Goal: Task Accomplishment & Management: Manage account settings

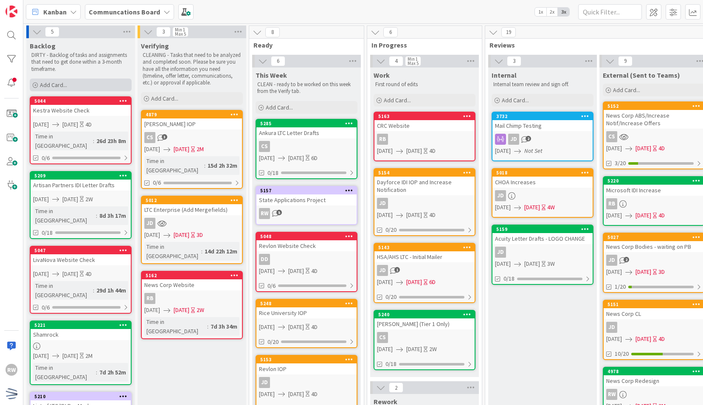
click at [104, 81] on div "Add Card..." at bounding box center [81, 85] width 102 height 13
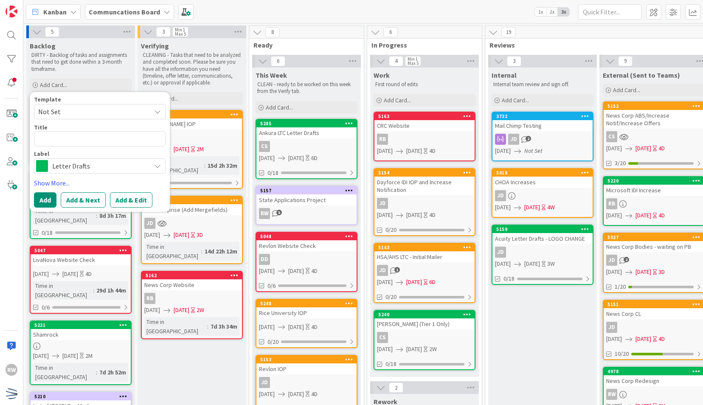
click at [108, 108] on span "Not Set" at bounding box center [91, 111] width 106 height 11
click at [102, 146] on span "Draft Communications" at bounding box center [106, 148] width 121 height 11
type textarea "x"
type textarea "Draft Communications"
drag, startPoint x: 80, startPoint y: 137, endPoint x: 0, endPoint y: 141, distance: 79.9
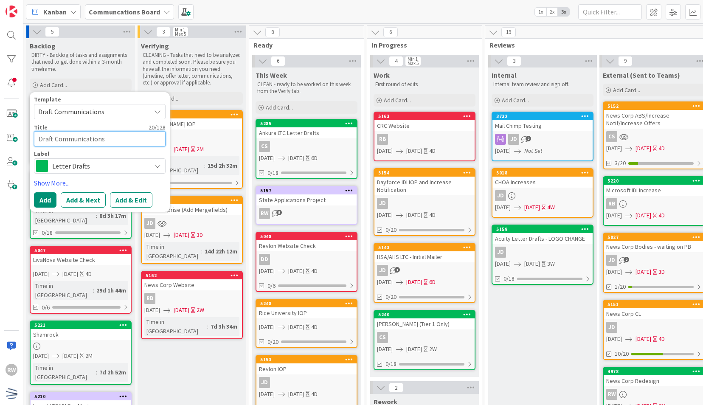
click at [0, 141] on div "RW Kanban Communcations Board 1x 2x 3x 5 Backlog DIRTY - Backlog of tasks and a…" at bounding box center [351, 202] width 703 height 405
type textarea "x"
type textarea "LS"
type textarea "x"
type textarea "LSEG"
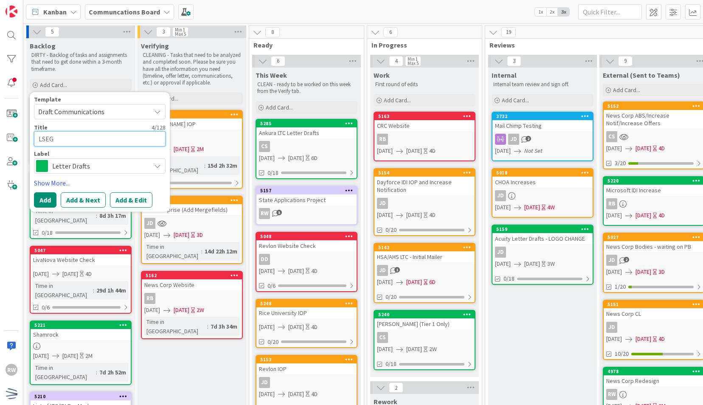
type textarea "x"
type textarea "LSEG"
type textarea "x"
type textarea "LSEG O"
type textarea "x"
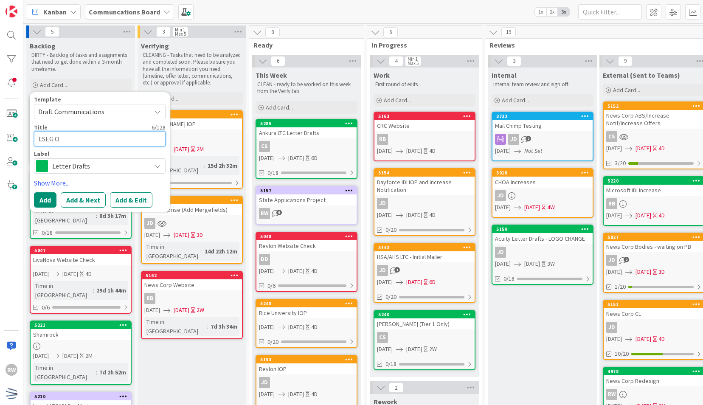
type textarea "LSEG OE"
type textarea "x"
type textarea "LSEG OE"
type textarea "x"
type textarea "LSEG OE L"
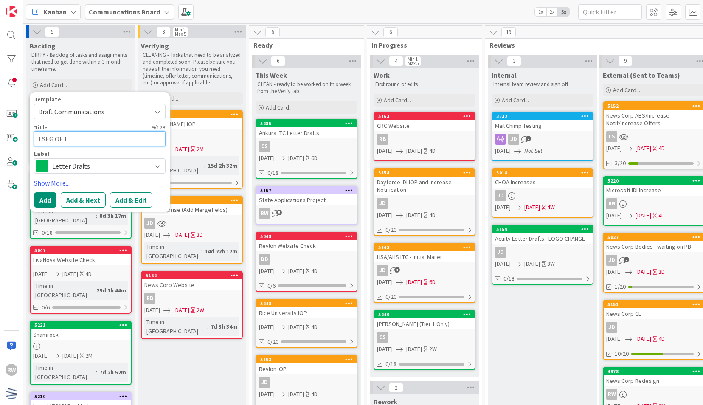
type textarea "x"
type textarea "LSEG OE"
type textarea "x"
type textarea "LSEG OE D"
type textarea "x"
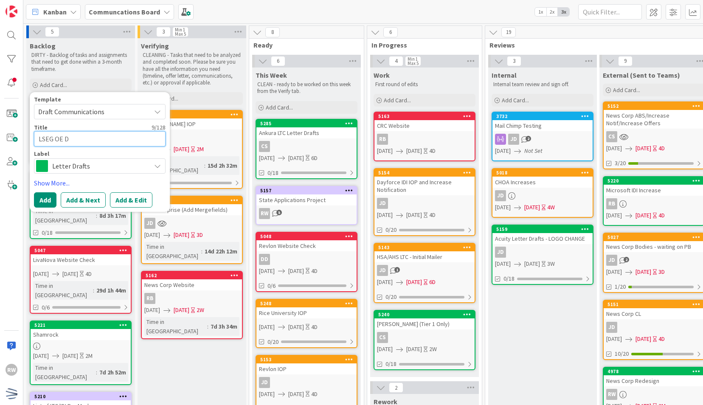
type textarea "LSEG OE Dr"
type textarea "x"
type textarea "LSEG OE Dra"
type textarea "x"
type textarea "LSEG OE Draf"
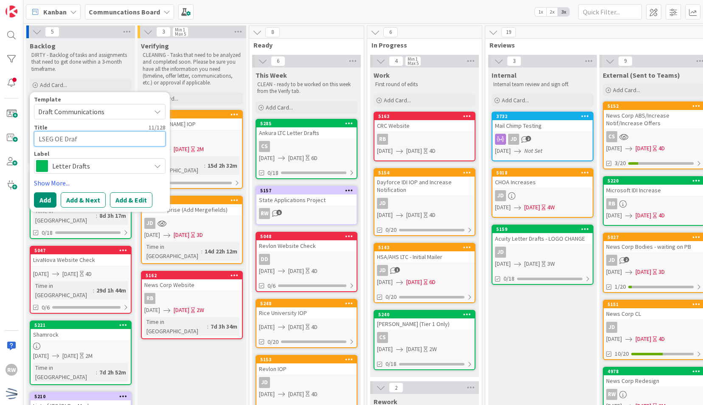
type textarea "x"
type textarea "LSEG OE Draft"
type textarea "x"
type textarea "LSEG OE Drafts"
click at [45, 184] on link "Show More..." at bounding box center [100, 183] width 132 height 10
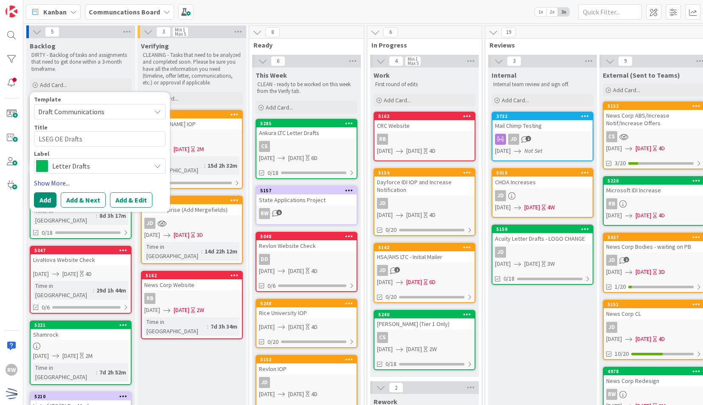
type textarea "x"
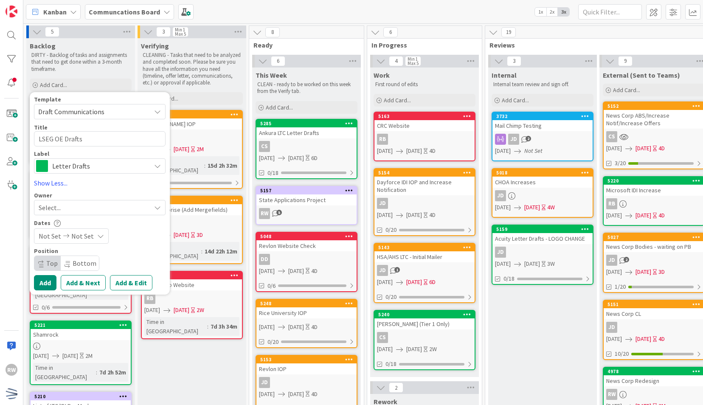
click at [53, 234] on span "Not Set" at bounding box center [50, 236] width 22 height 10
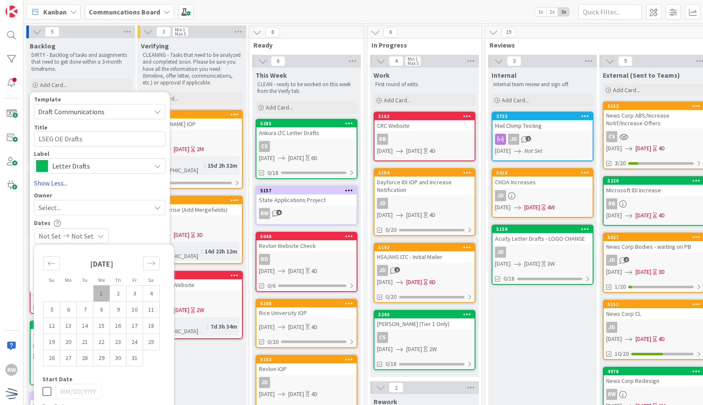
click at [104, 297] on td "1" at bounding box center [101, 293] width 17 height 16
type input "[DATE]"
type textarea "x"
click at [135, 295] on td "3" at bounding box center [134, 293] width 17 height 16
type input "[DATE]"
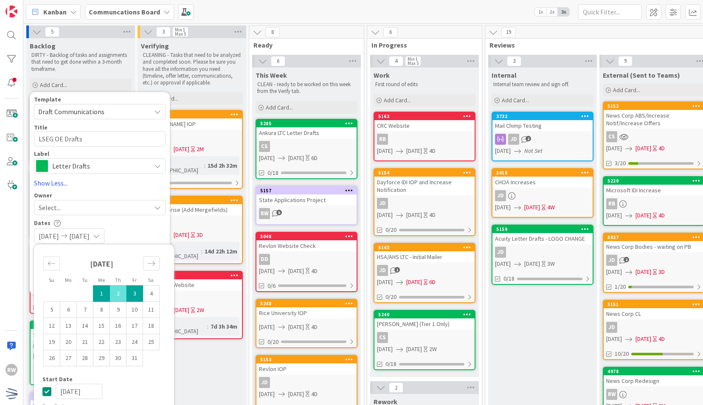
type textarea "x"
click at [133, 219] on div "Template Draft Communications Not Set Draft Communications Individual Letters E…" at bounding box center [100, 193] width 132 height 194
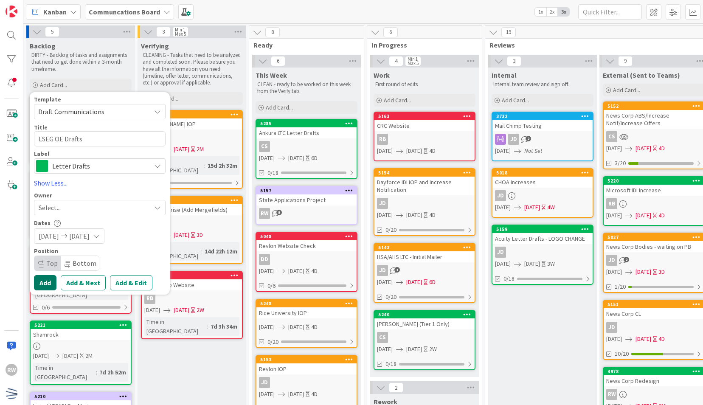
click at [46, 283] on button "Add" at bounding box center [45, 282] width 22 height 15
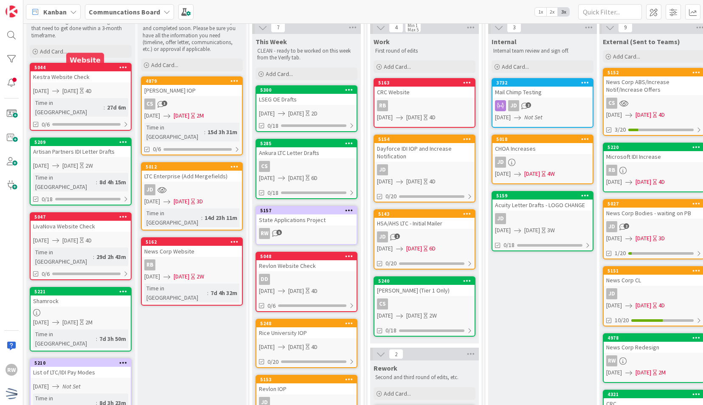
scroll to position [40, 0]
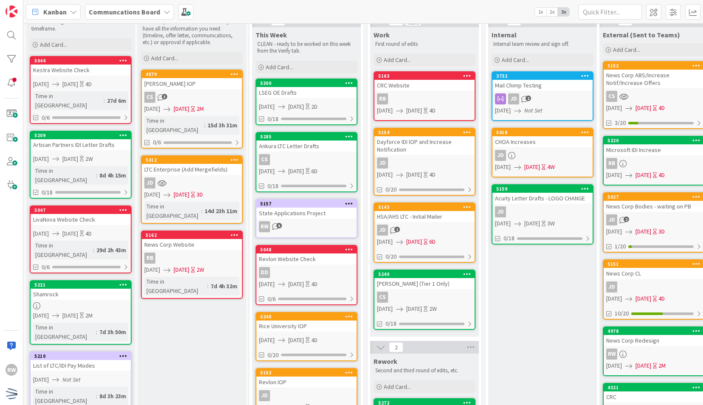
click at [316, 89] on div "LSEG OE Drafts" at bounding box center [306, 92] width 100 height 11
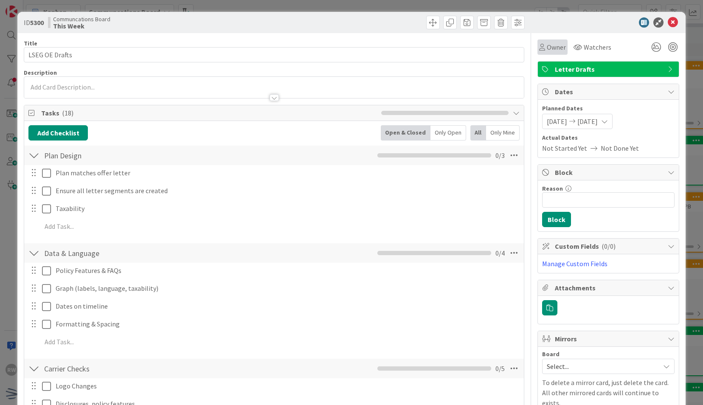
click at [554, 49] on span "Owner" at bounding box center [556, 47] width 19 height 10
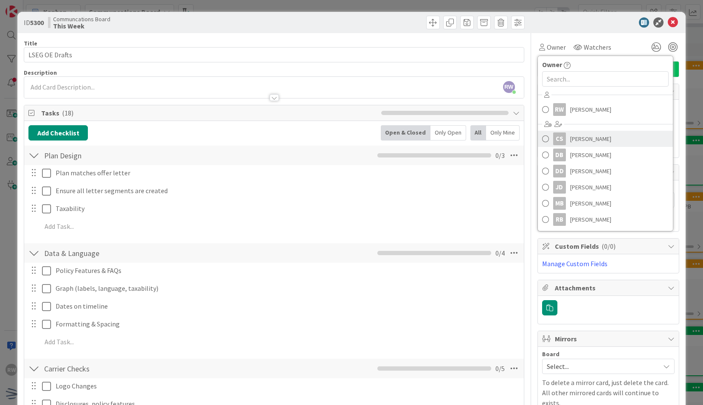
click at [570, 138] on span "[PERSON_NAME]" at bounding box center [590, 138] width 41 height 13
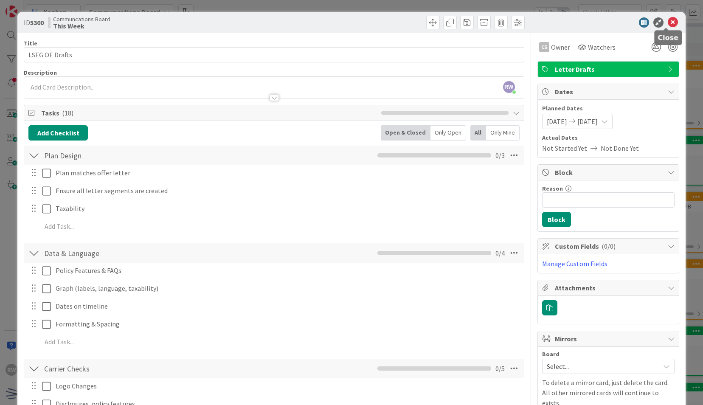
click at [668, 20] on icon at bounding box center [673, 22] width 10 height 10
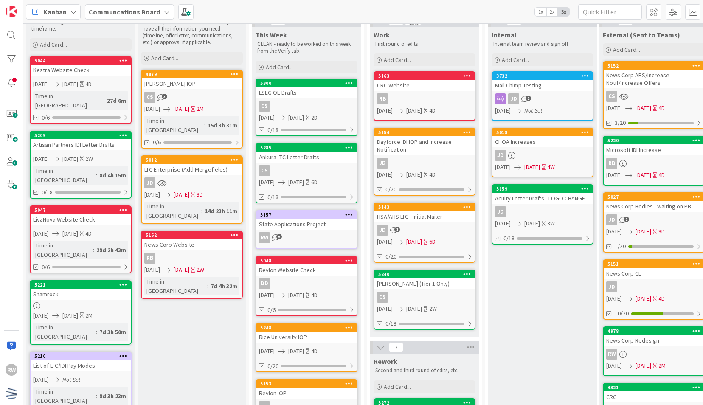
click at [321, 154] on div "Ankura LTC Letter Drafts" at bounding box center [306, 157] width 100 height 11
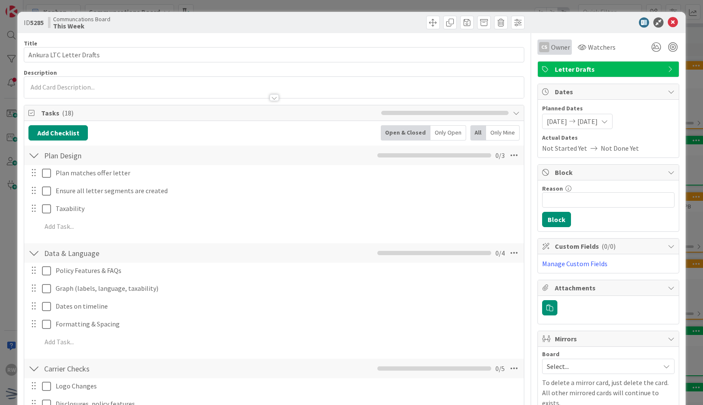
click at [551, 43] on span "Owner" at bounding box center [560, 47] width 19 height 10
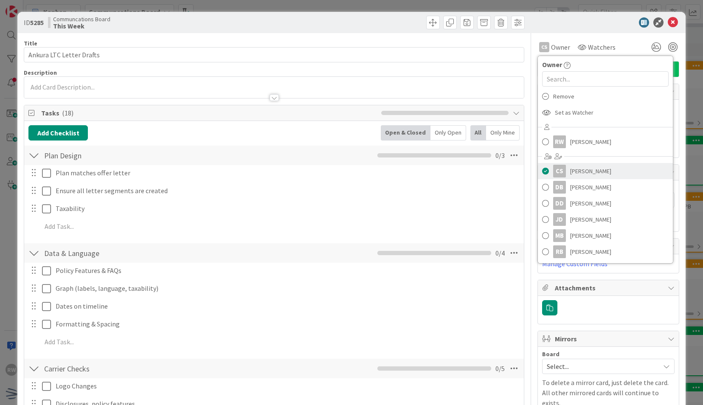
click at [579, 170] on span "[PERSON_NAME]" at bounding box center [590, 171] width 41 height 13
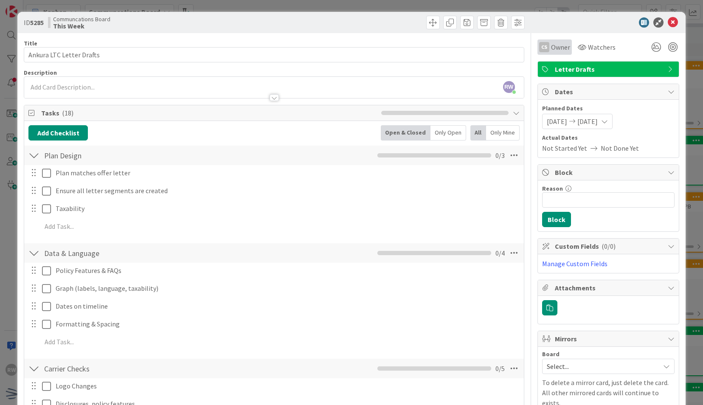
click at [547, 40] on div "CS Owner" at bounding box center [554, 46] width 34 height 15
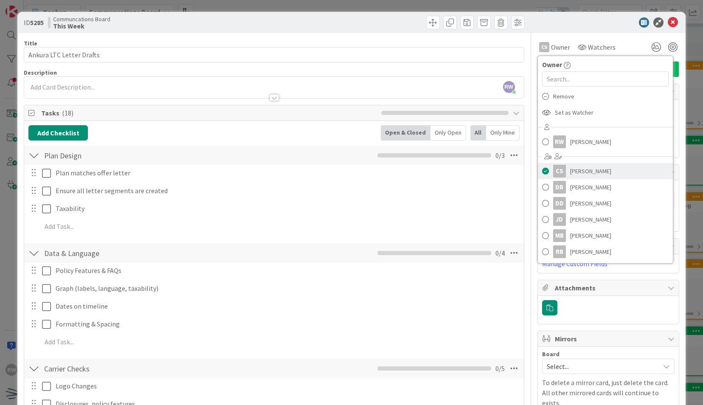
click at [542, 169] on span at bounding box center [545, 171] width 7 height 13
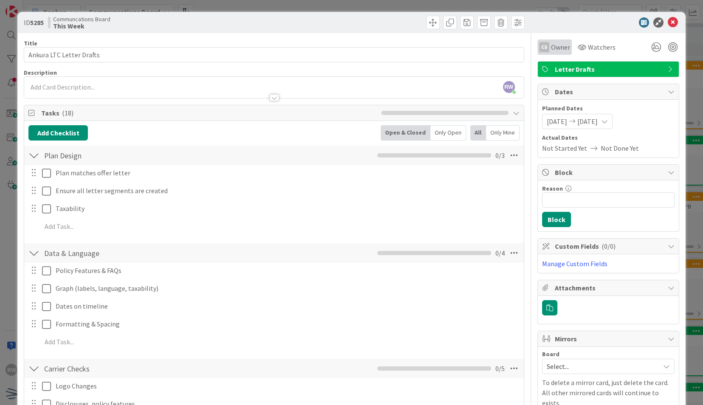
click at [543, 45] on div "CS Owner" at bounding box center [554, 47] width 31 height 10
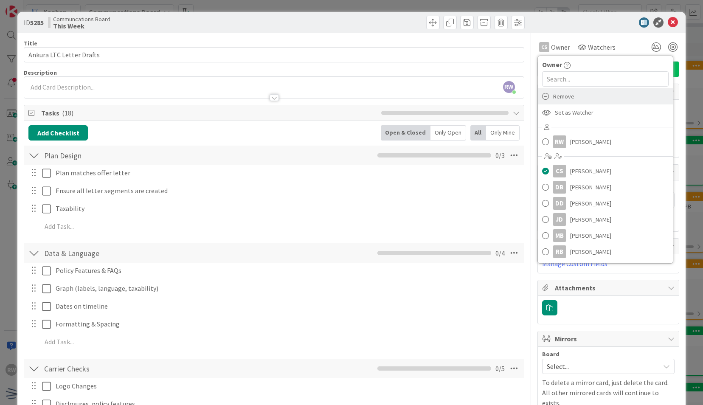
click at [553, 96] on span "Remove" at bounding box center [563, 96] width 21 height 13
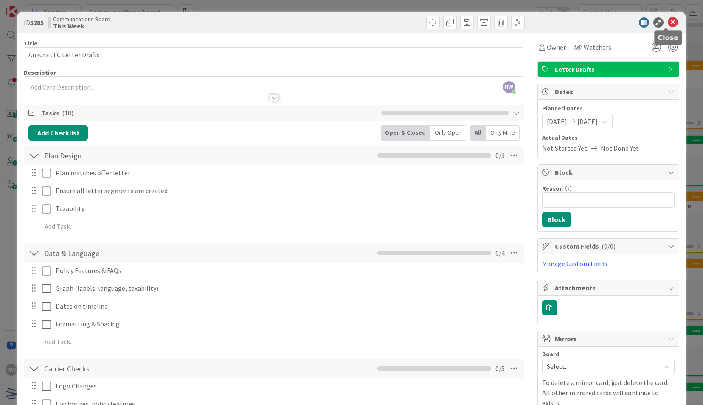
click at [668, 22] on icon at bounding box center [673, 22] width 10 height 10
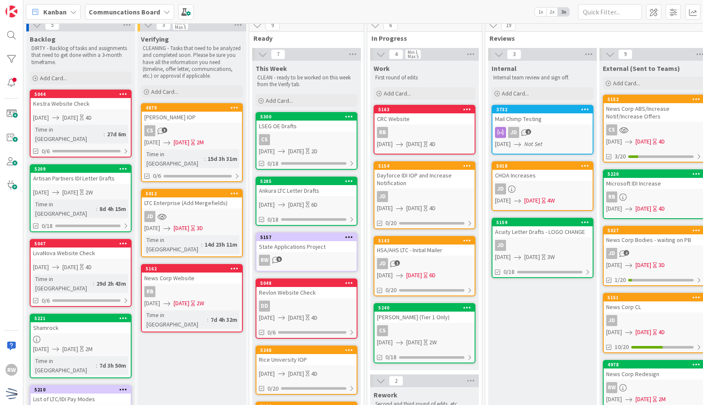
scroll to position [5, 0]
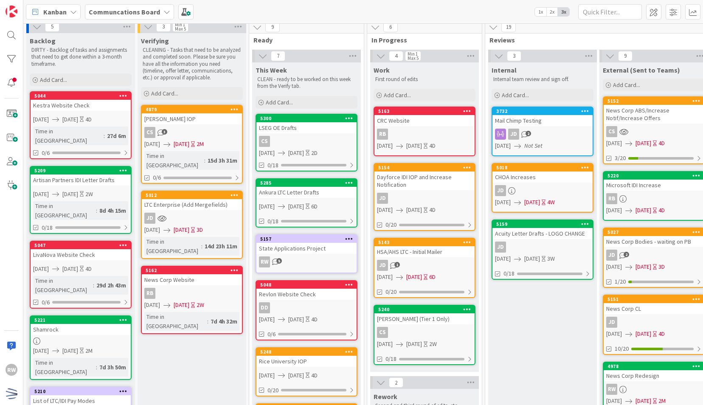
click at [283, 122] on div "LSEG OE Drafts" at bounding box center [306, 127] width 100 height 11
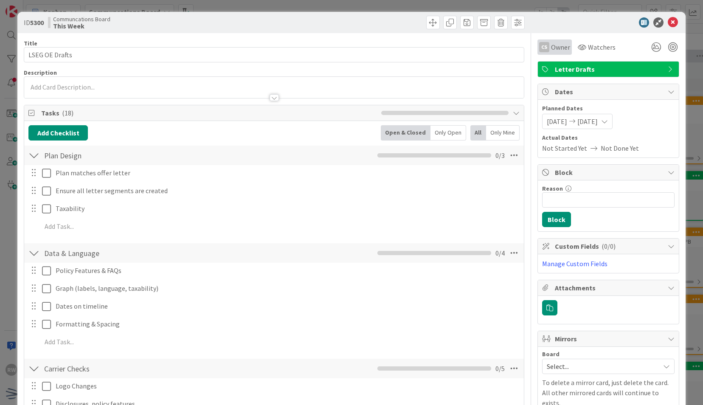
click at [551, 47] on span "Owner" at bounding box center [560, 47] width 19 height 10
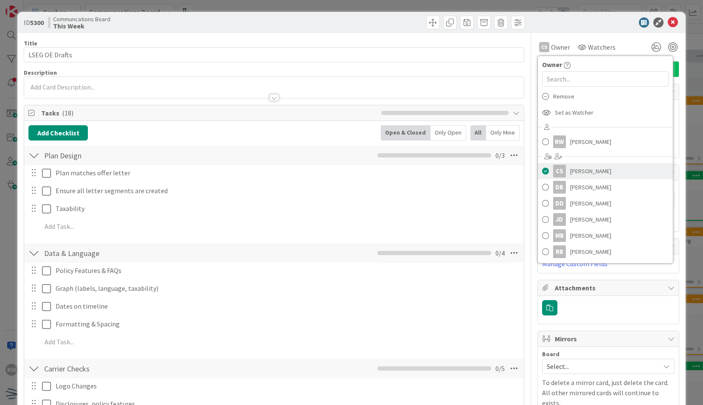
click at [554, 169] on div "CS" at bounding box center [559, 171] width 13 height 13
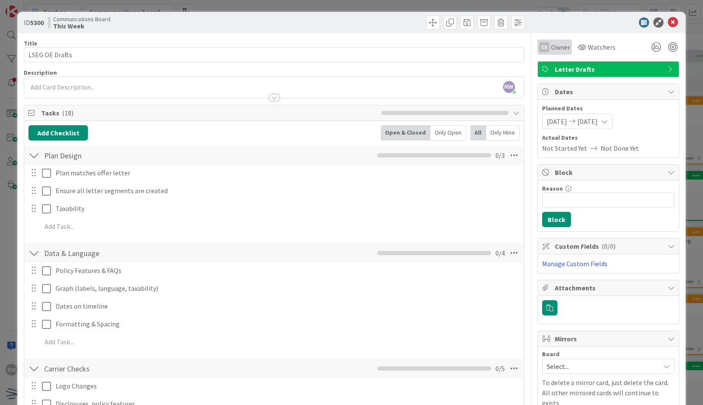
click at [553, 42] on span "Owner" at bounding box center [560, 47] width 19 height 10
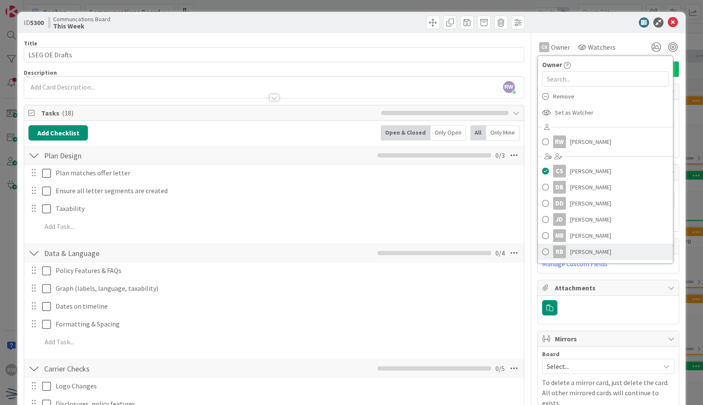
click at [570, 251] on span "[PERSON_NAME]" at bounding box center [590, 251] width 41 height 13
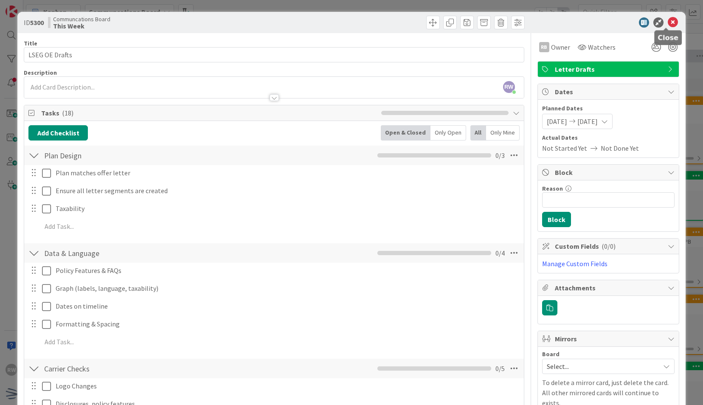
click at [668, 24] on icon at bounding box center [673, 22] width 10 height 10
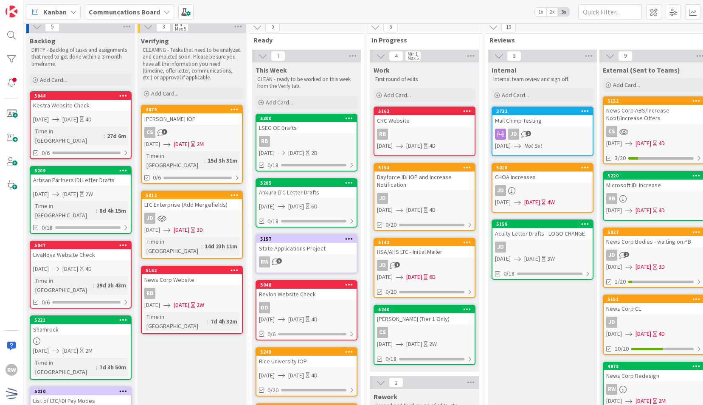
click at [318, 187] on div "Ankura LTC Letter Drafts" at bounding box center [306, 192] width 100 height 11
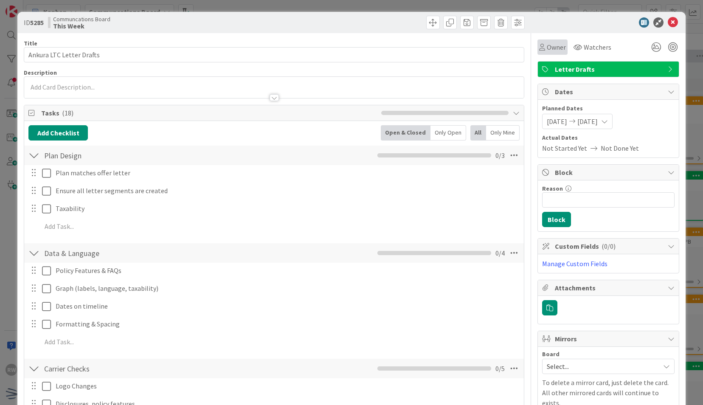
click at [547, 46] on span "Owner" at bounding box center [556, 47] width 19 height 10
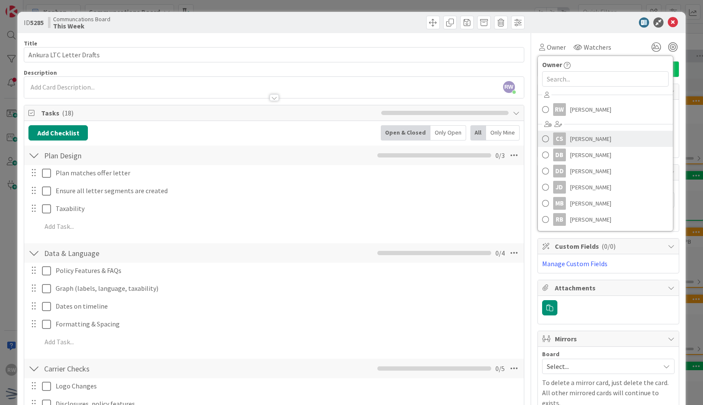
click at [571, 140] on span "[PERSON_NAME]" at bounding box center [590, 138] width 41 height 13
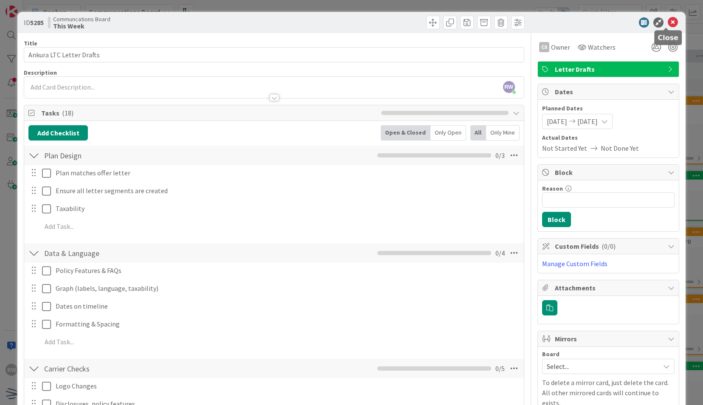
click at [669, 22] on icon at bounding box center [673, 22] width 10 height 10
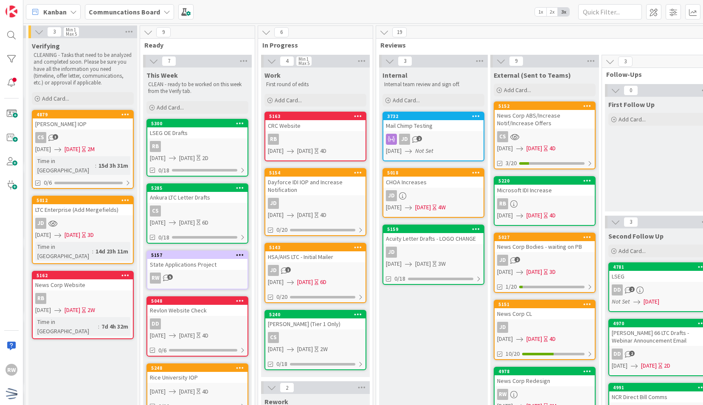
scroll to position [0, 111]
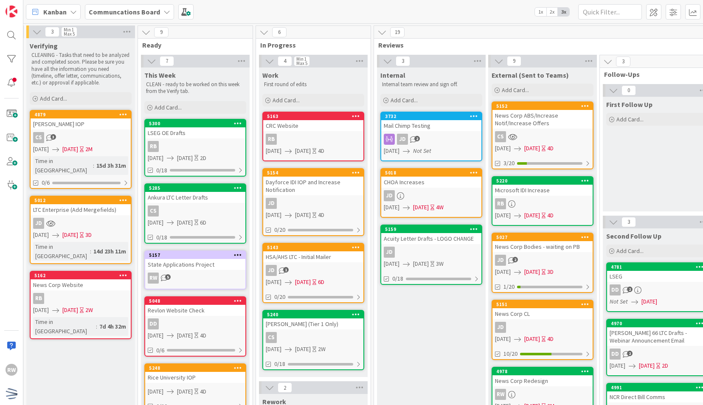
click at [429, 243] on div "Acuity Letter Drafts - LOGO CHANGE" at bounding box center [431, 238] width 100 height 11
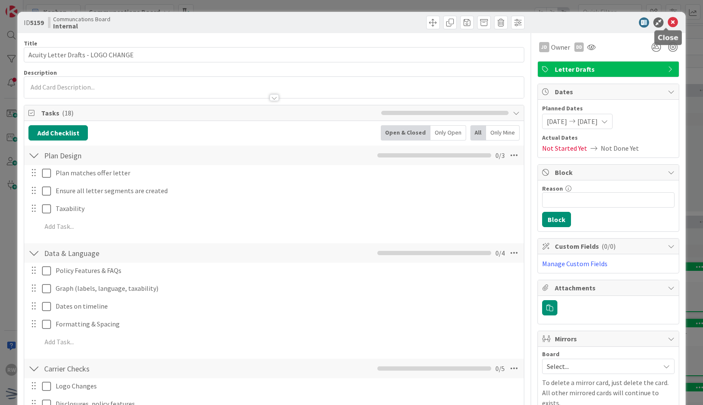
click at [668, 19] on icon at bounding box center [673, 22] width 10 height 10
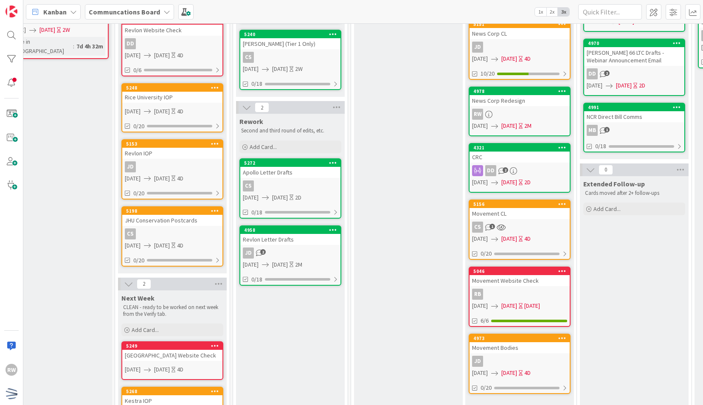
scroll to position [0, 134]
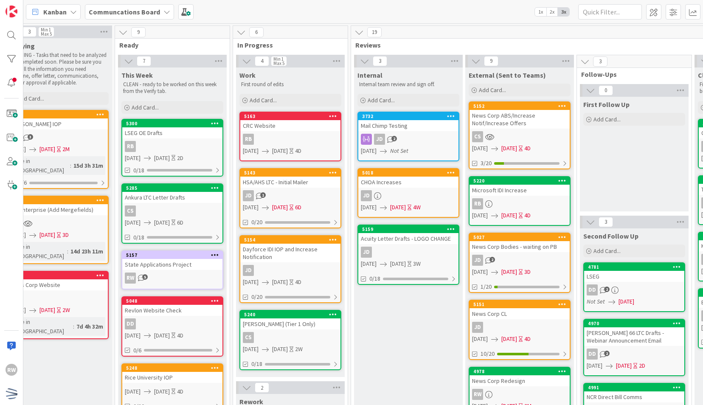
click at [376, 331] on div "Internal Internal team review and sign off. Add Card... 3732 Mail Chimp Testing…" at bounding box center [408, 394] width 109 height 655
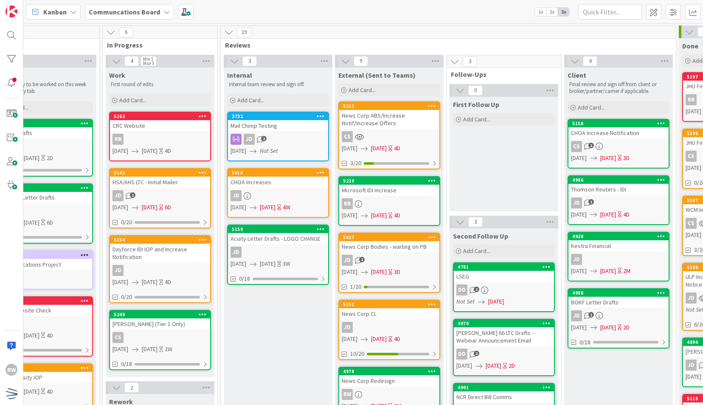
scroll to position [0, 270]
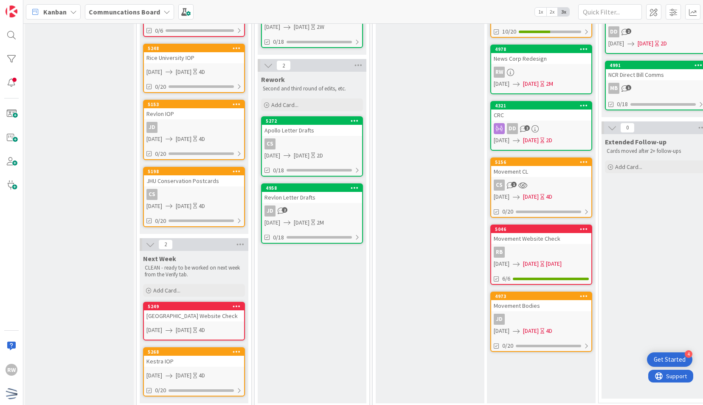
scroll to position [335, 89]
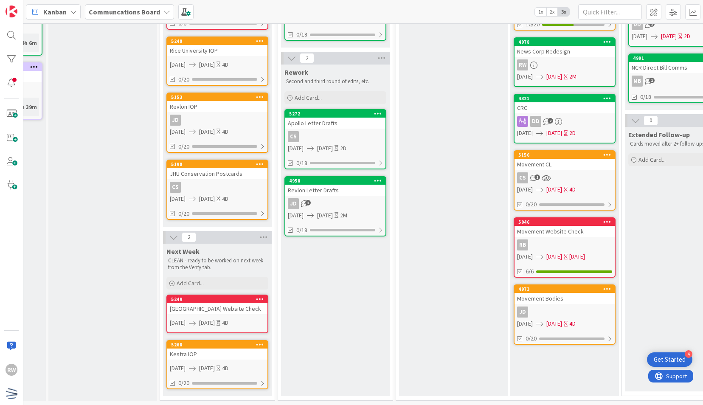
click at [351, 289] on div "Rework Second and third round of edits, etc. Add Card... 5272 Apollo Letter Dra…" at bounding box center [335, 230] width 109 height 331
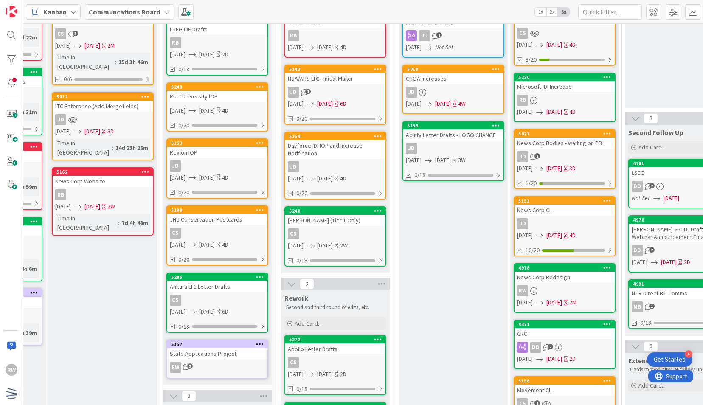
scroll to position [114, 89]
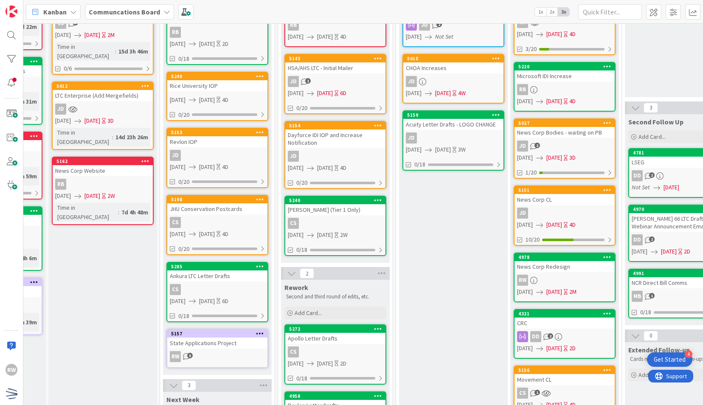
click at [231, 84] on div "Rice University IOP" at bounding box center [217, 85] width 100 height 11
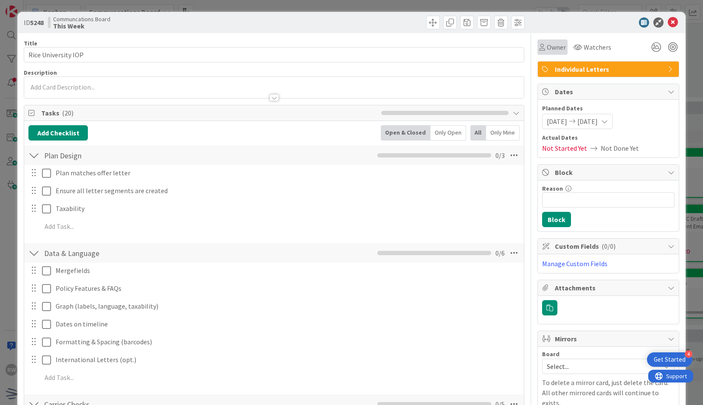
click at [553, 44] on span "Owner" at bounding box center [556, 47] width 19 height 10
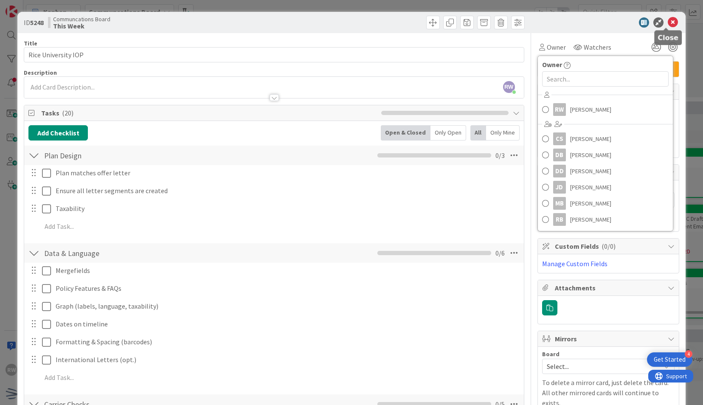
click at [668, 18] on icon at bounding box center [673, 22] width 10 height 10
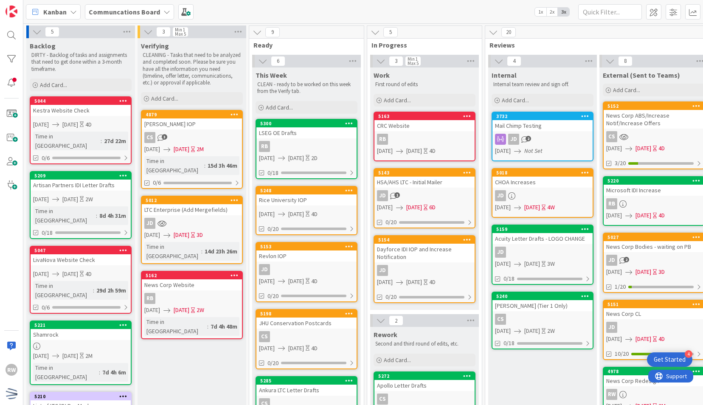
click at [346, 331] on div "CS" at bounding box center [306, 336] width 100 height 11
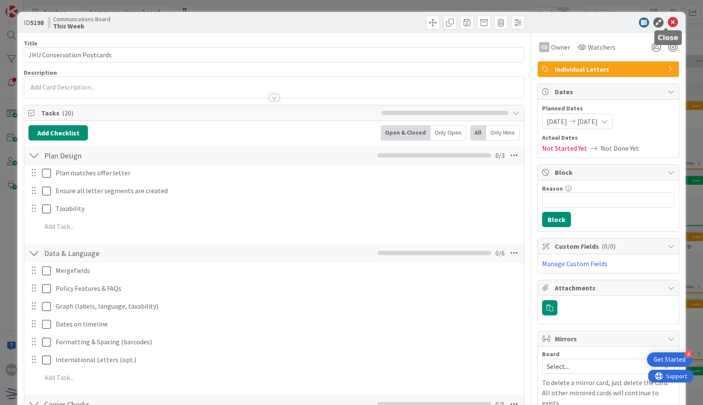
click at [668, 21] on icon at bounding box center [673, 22] width 10 height 10
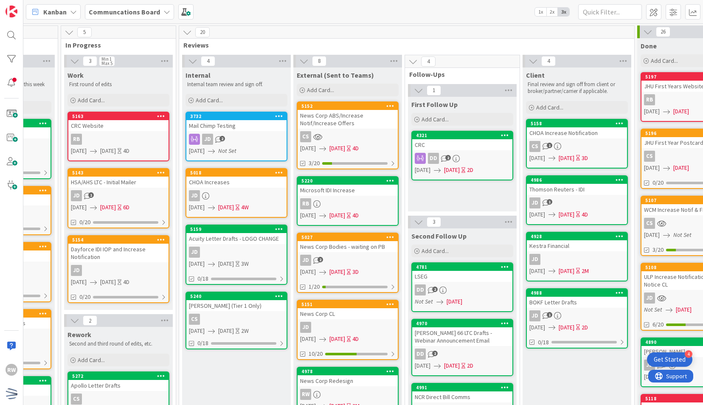
scroll to position [0, 306]
click at [202, 372] on div "Internal Internal team review and sign off. Add Card... 3732 Mail Chimp Testing…" at bounding box center [236, 396] width 109 height 658
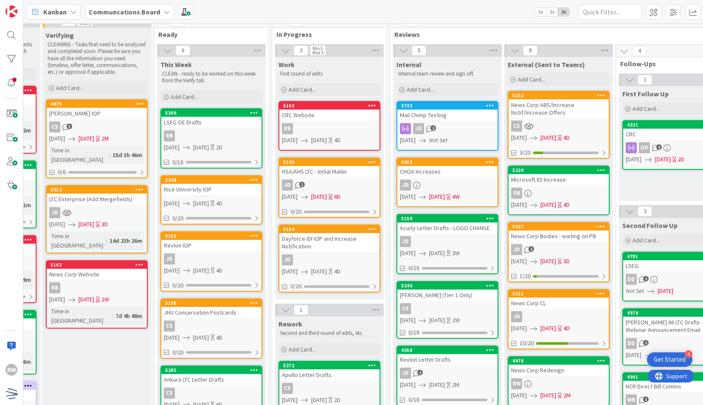
scroll to position [5, 95]
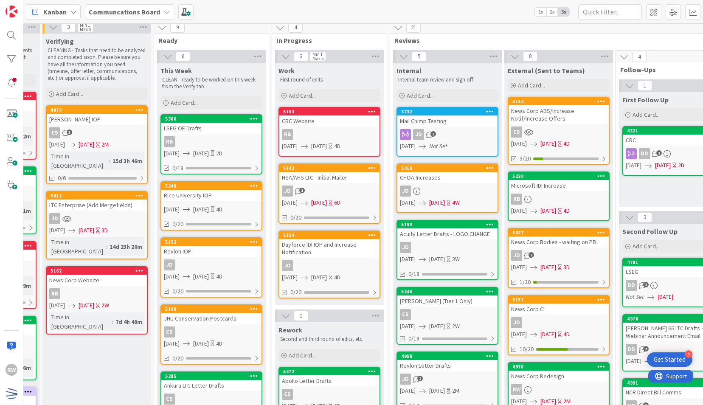
click at [205, 246] on div "Revlon IOP" at bounding box center [211, 251] width 100 height 11
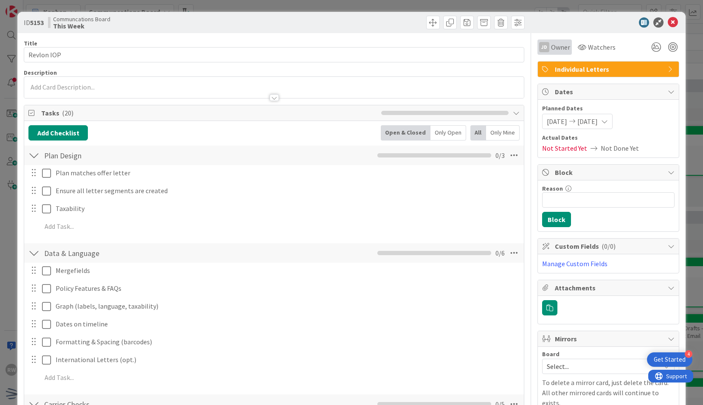
click at [551, 44] on span "Owner" at bounding box center [560, 47] width 19 height 10
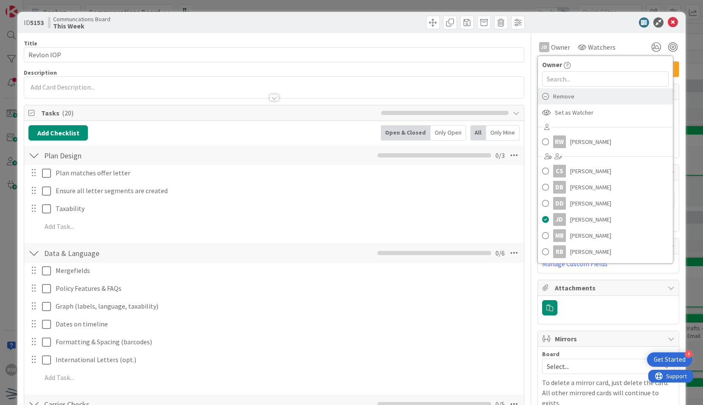
click at [558, 98] on span "Remove" at bounding box center [563, 96] width 21 height 13
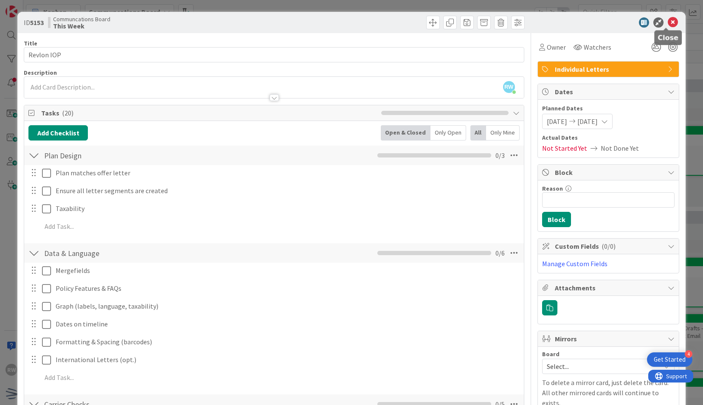
click at [668, 22] on icon at bounding box center [673, 22] width 10 height 10
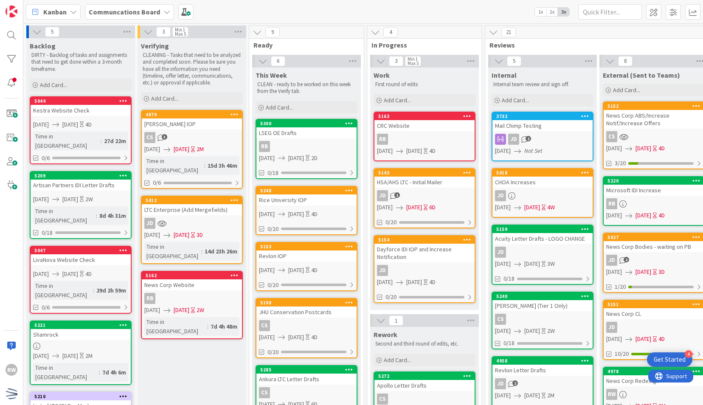
click at [485, 165] on div "21 Reviews 5 Internal Internal team review and sign off. Add Card... 3732 Mail …" at bounding box center [713, 371] width 456 height 693
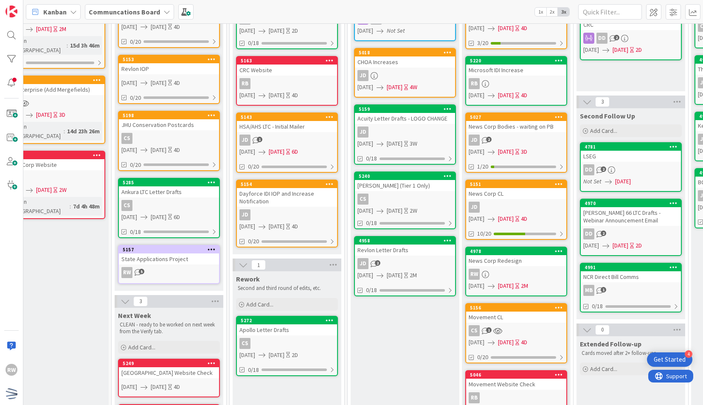
scroll to position [119, 137]
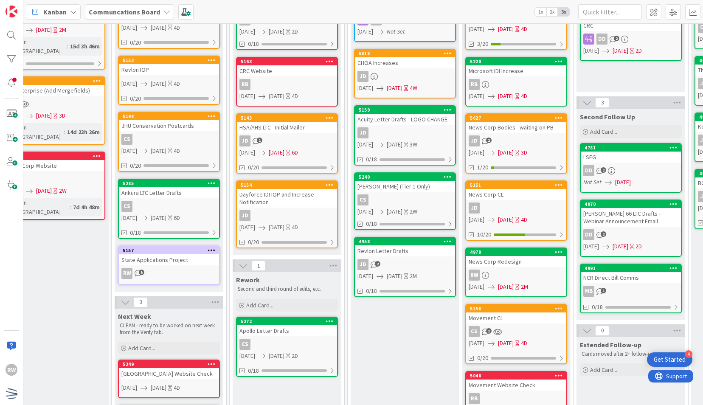
click at [401, 252] on div "Revlon Letter Drafts" at bounding box center [405, 250] width 100 height 11
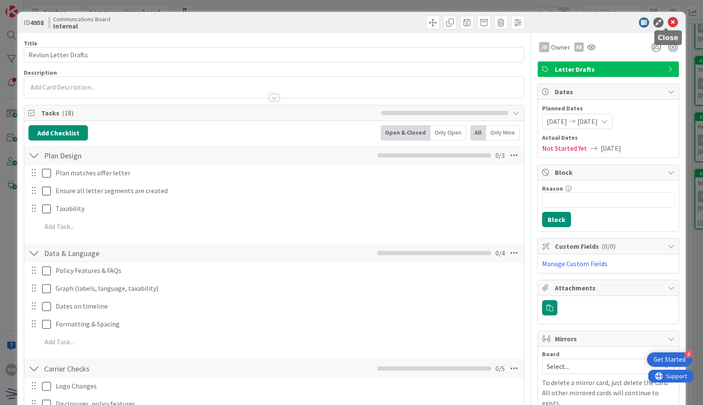
click at [668, 24] on icon at bounding box center [673, 22] width 10 height 10
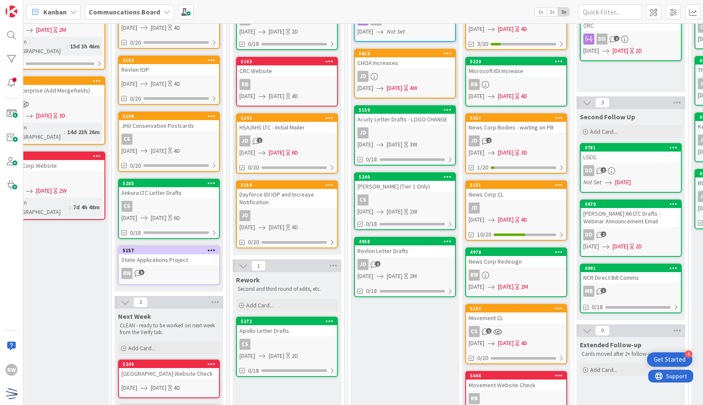
click at [417, 250] on div "Revlon Letter Drafts" at bounding box center [405, 250] width 100 height 11
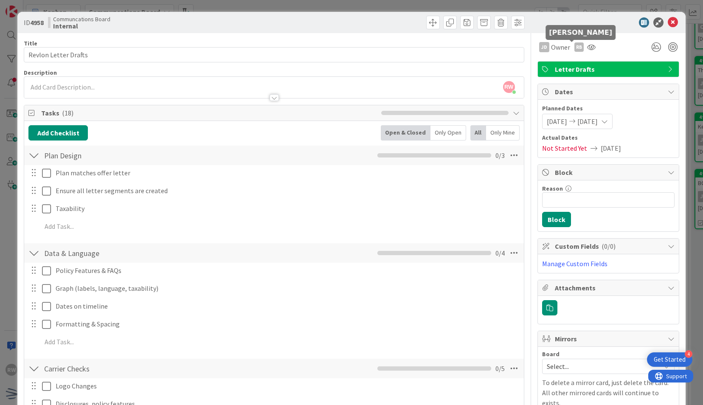
click at [574, 49] on div "RB" at bounding box center [578, 46] width 9 height 9
click at [550, 65] on link "Remove" at bounding box center [549, 63] width 67 height 14
click at [588, 48] on span "Watchers" at bounding box center [602, 47] width 28 height 10
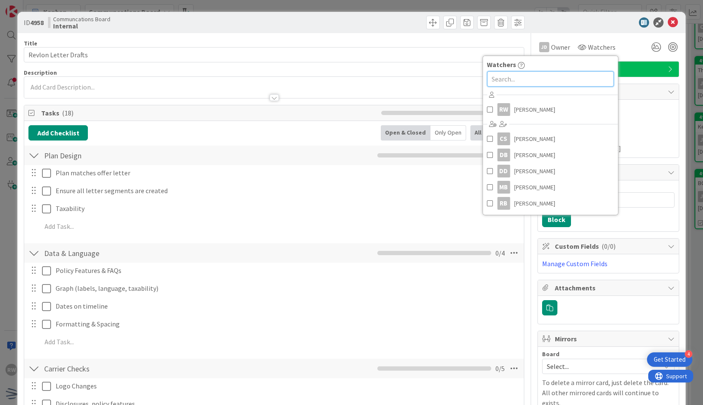
click at [566, 76] on input "text" at bounding box center [550, 78] width 126 height 15
click at [528, 169] on span "[PERSON_NAME]" at bounding box center [534, 171] width 41 height 13
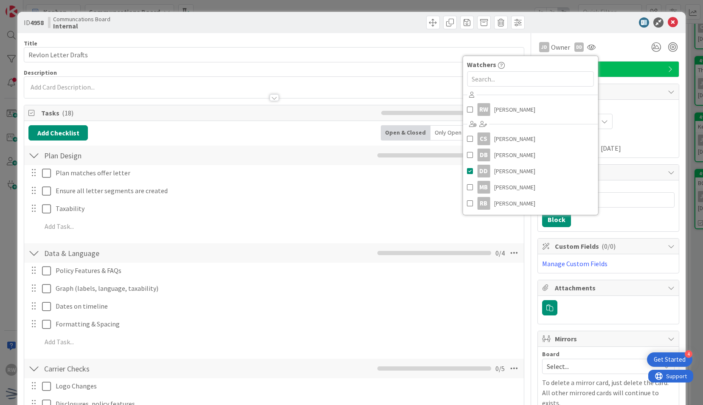
click at [598, 35] on div "JD Owner DD Watchers RW Regina Weng CS Clara Seaborn DB Daniel Bobadilla DD Day…" at bounding box center [608, 44] width 142 height 22
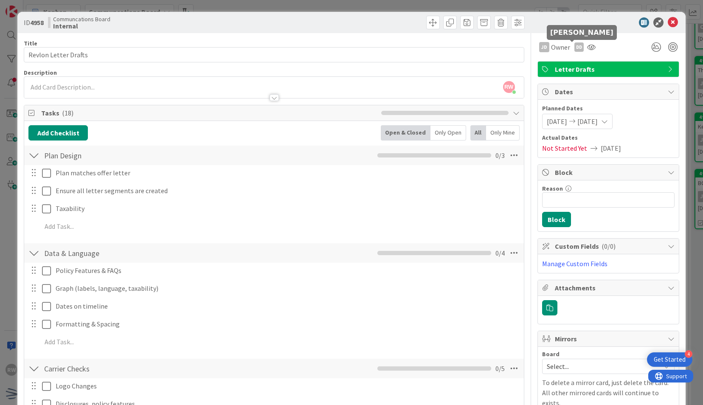
click at [574, 45] on div "DD" at bounding box center [578, 46] width 9 height 9
click at [542, 67] on link "Remove" at bounding box center [549, 63] width 67 height 14
click at [588, 48] on span "Watchers" at bounding box center [602, 47] width 28 height 10
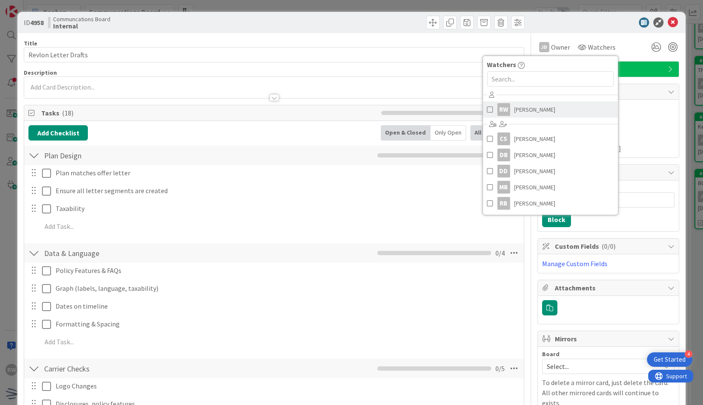
click at [559, 104] on link "RW Regina Weng" at bounding box center [550, 109] width 135 height 16
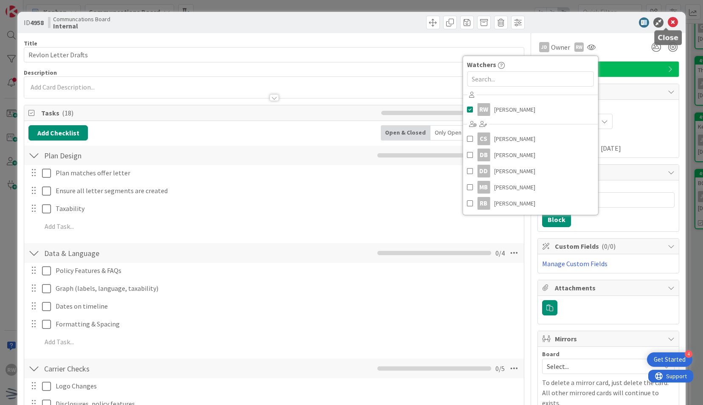
click at [668, 22] on icon at bounding box center [673, 22] width 10 height 10
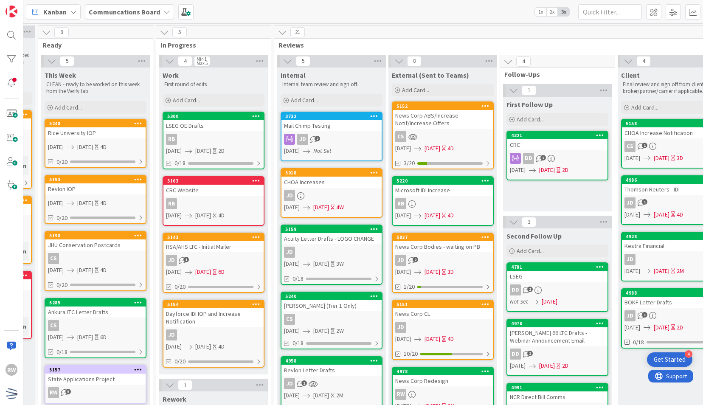
scroll to position [0, 211]
